Goal: Find specific page/section: Find specific page/section

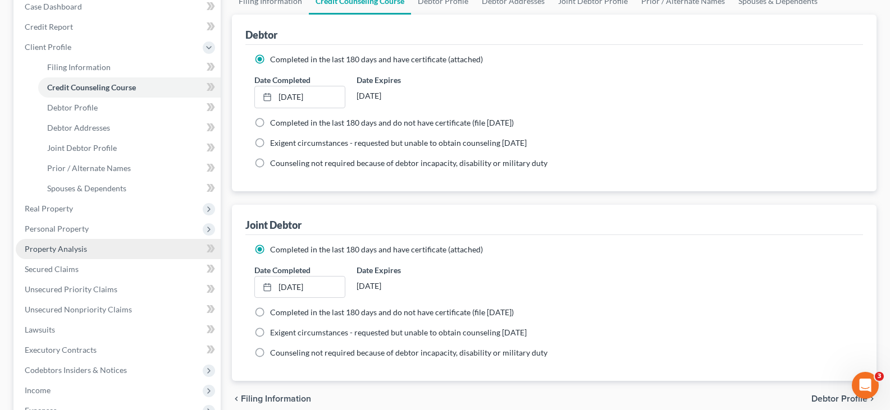
scroll to position [168, 0]
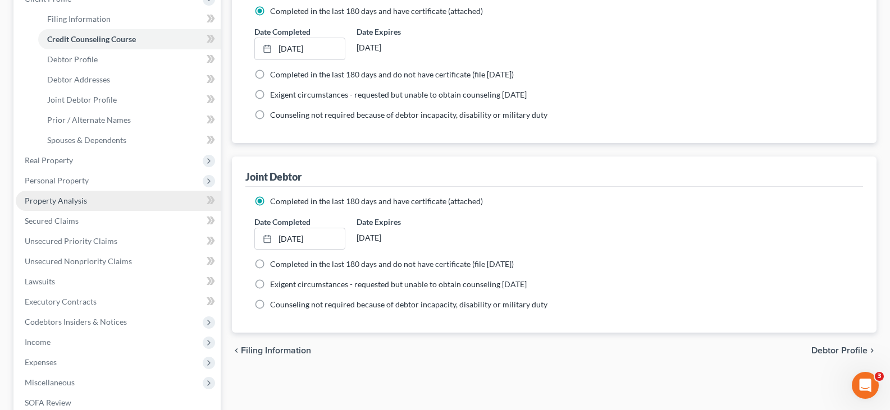
click at [83, 204] on span "Property Analysis" at bounding box center [56, 201] width 62 height 10
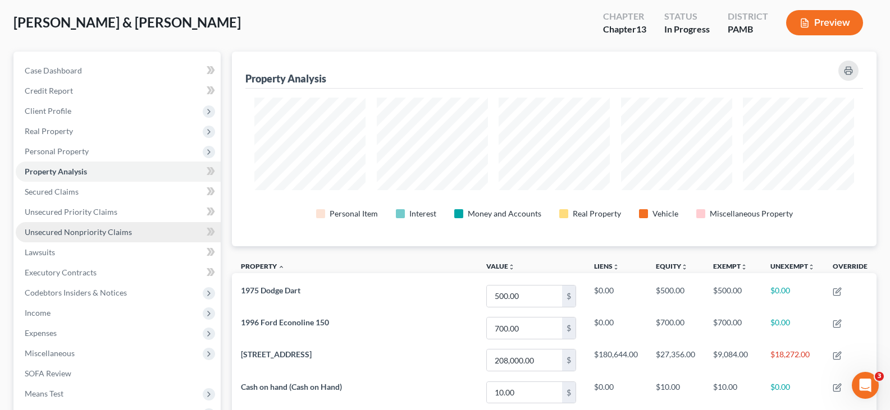
click at [123, 226] on link "Unsecured Nonpriority Claims" at bounding box center [118, 232] width 205 height 20
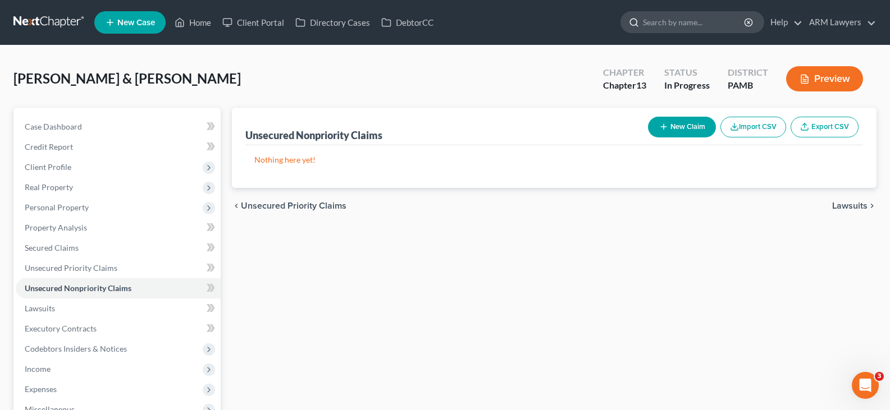
click at [704, 24] on input "search" at bounding box center [694, 22] width 103 height 21
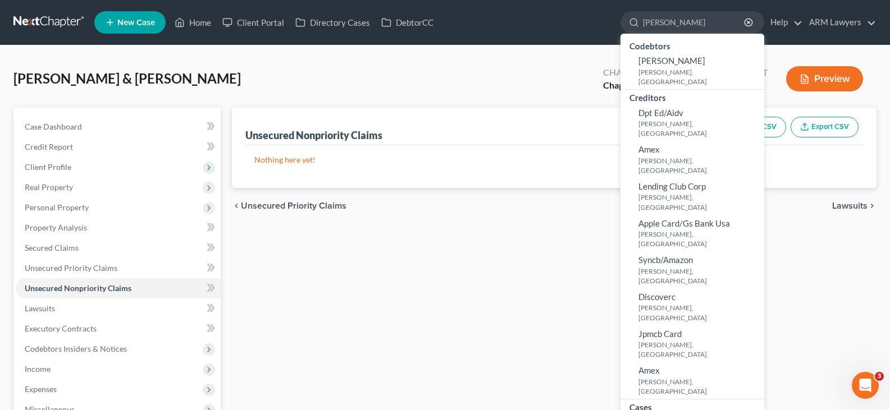
type input "[PERSON_NAME]"
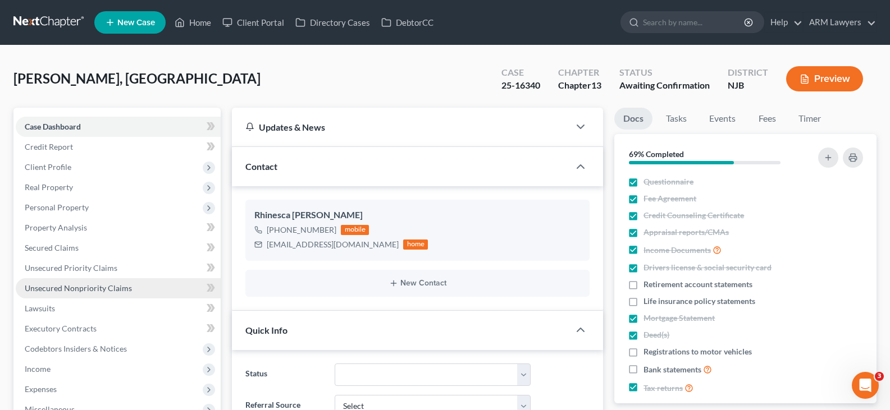
scroll to position [71, 0]
click at [94, 287] on span "Unsecured Nonpriority Claims" at bounding box center [78, 288] width 107 height 10
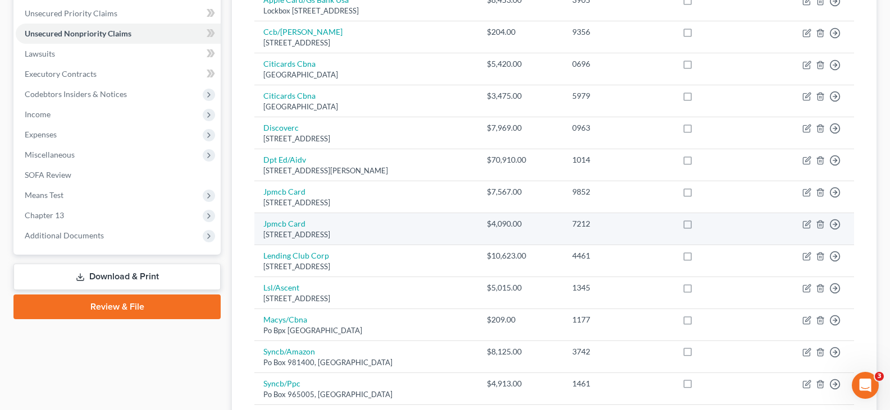
scroll to position [281, 0]
